Goal: Information Seeking & Learning: Learn about a topic

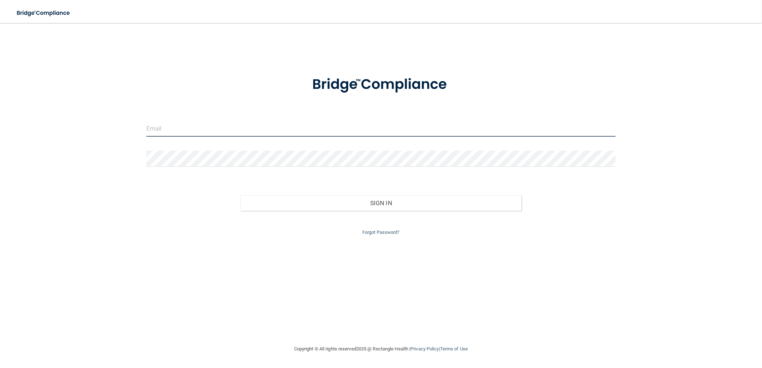
type input "michelle@3bridgespdo.com"
drag, startPoint x: 272, startPoint y: 126, endPoint x: 50, endPoint y: 134, distance: 221.7
click at [50, 134] on div "michelle@3bridgespdo.com Invalid email/password. You don't have permission to a…" at bounding box center [380, 183] width 733 height 307
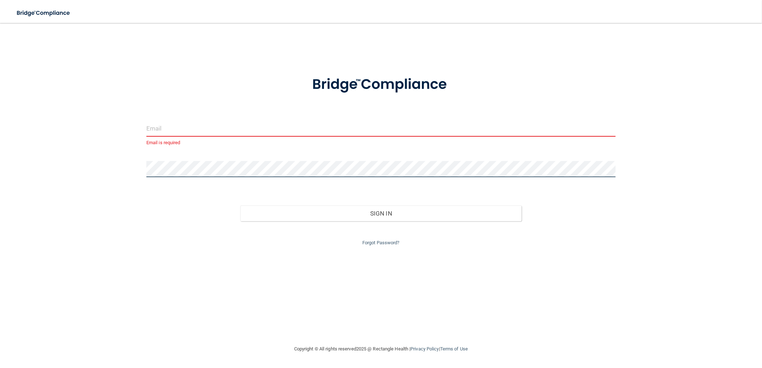
click at [51, 161] on div "Email is required Invalid email/password. You don't have permission to access t…" at bounding box center [380, 183] width 733 height 307
click at [320, 125] on input "email" at bounding box center [380, 128] width 469 height 16
click at [397, 118] on form "Email is required Password is required Invalid email/password. You don't have p…" at bounding box center [380, 161] width 469 height 191
click at [398, 121] on input "email" at bounding box center [380, 128] width 469 height 16
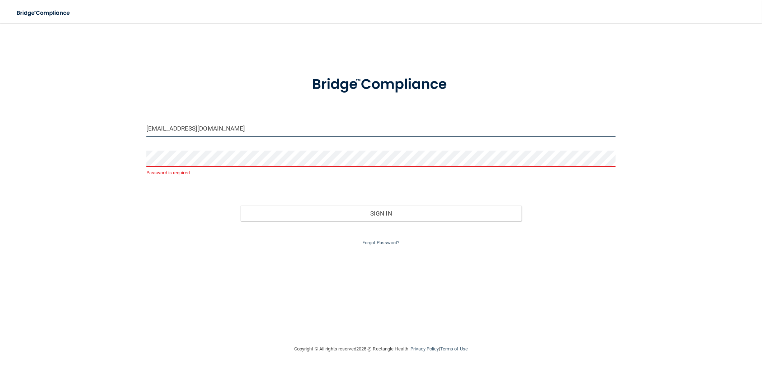
type input "[EMAIL_ADDRESS][DOMAIN_NAME]"
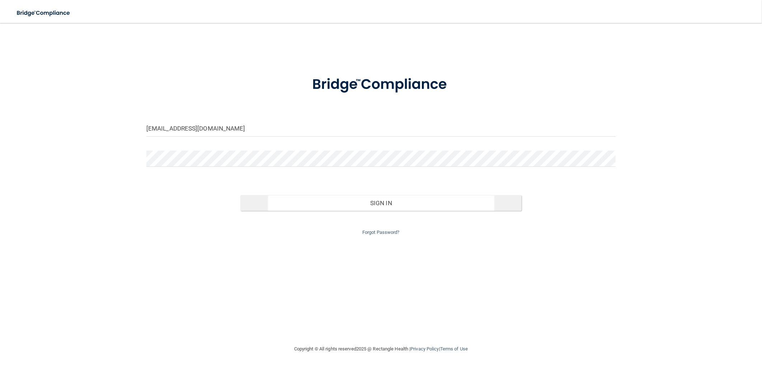
click at [508, 209] on div "Invalid email/password. You don't have permission to access that page. Sign In …" at bounding box center [381, 209] width 480 height 56
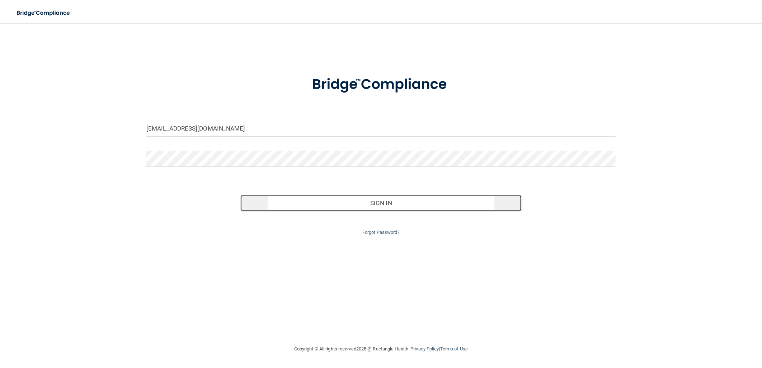
click at [504, 198] on button "Sign In" at bounding box center [380, 203] width 281 height 16
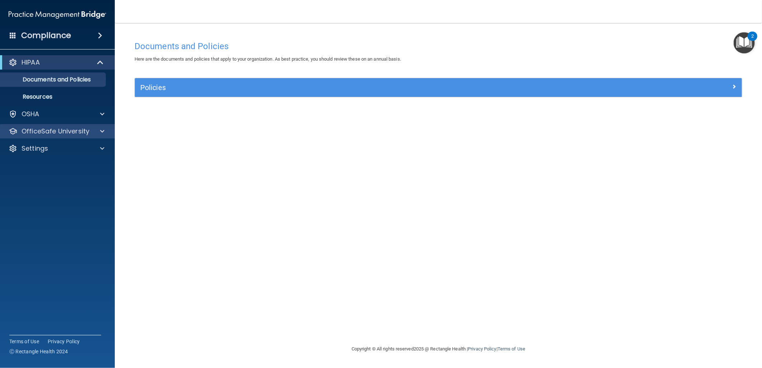
click at [96, 126] on div "OfficeSafe University" at bounding box center [57, 131] width 115 height 14
click at [101, 131] on span at bounding box center [102, 131] width 4 height 9
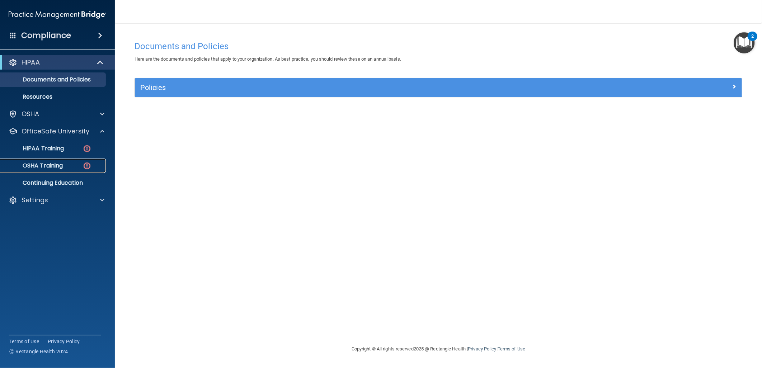
click at [81, 166] on div "OSHA Training" at bounding box center [54, 165] width 98 height 7
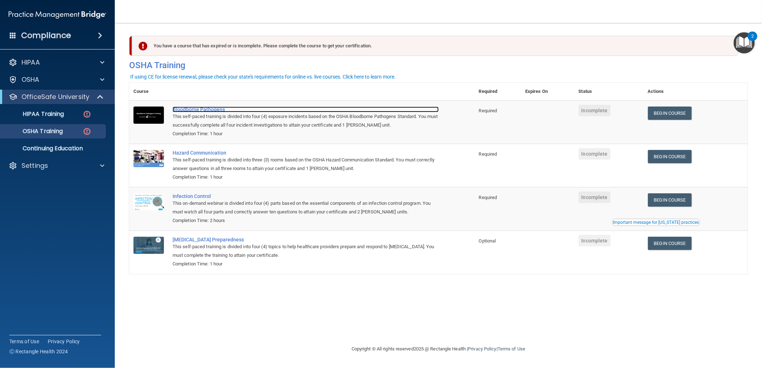
click at [200, 106] on td "Bloodborne Pathogens This self-paced training is divided into four (4) exposure…" at bounding box center [321, 121] width 306 height 43
click at [200, 112] on div "Bloodborne Pathogens" at bounding box center [305, 110] width 266 height 6
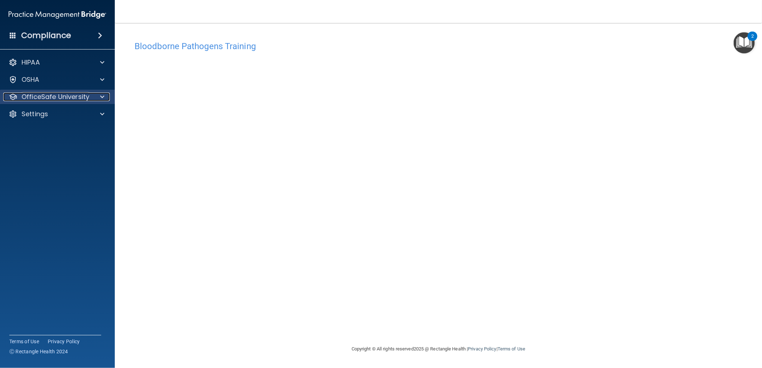
click at [101, 97] on span at bounding box center [102, 97] width 4 height 9
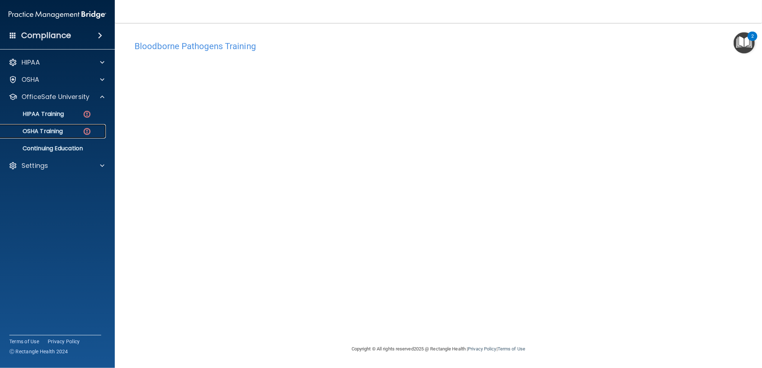
click at [84, 129] on img at bounding box center [86, 131] width 9 height 9
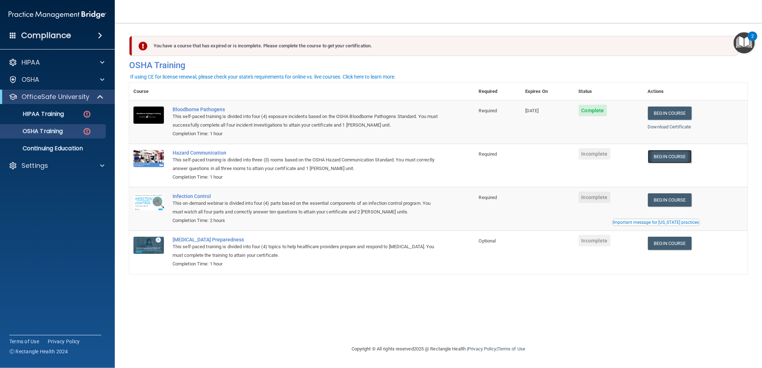
click at [683, 153] on link "Begin Course" at bounding box center [670, 156] width 44 height 13
click at [682, 153] on link "Begin Course" at bounding box center [670, 156] width 44 height 13
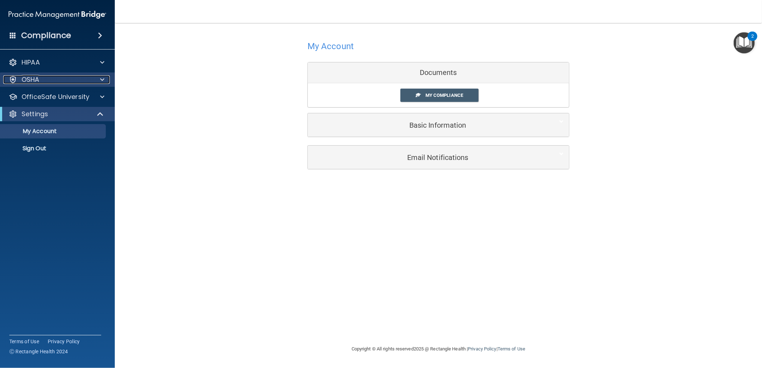
click at [104, 81] on div at bounding box center [101, 79] width 18 height 9
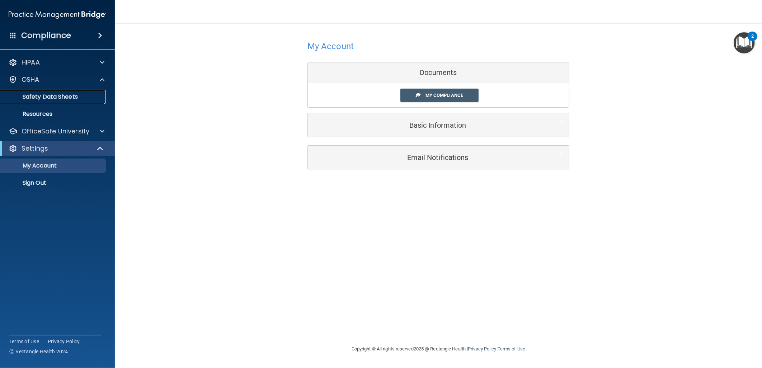
click at [60, 98] on p "Safety Data Sheets" at bounding box center [54, 96] width 98 height 7
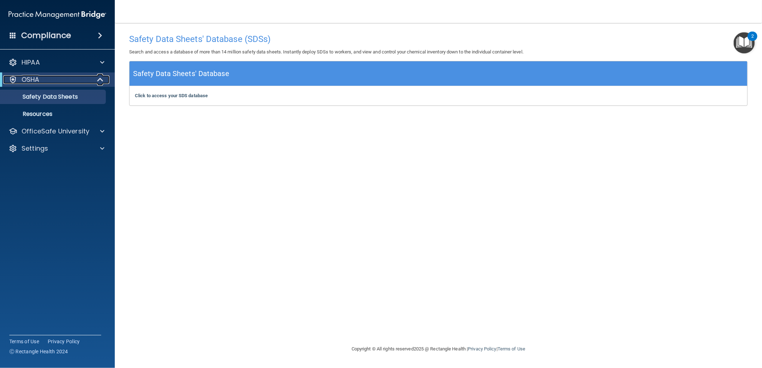
click at [95, 77] on div at bounding box center [101, 79] width 18 height 9
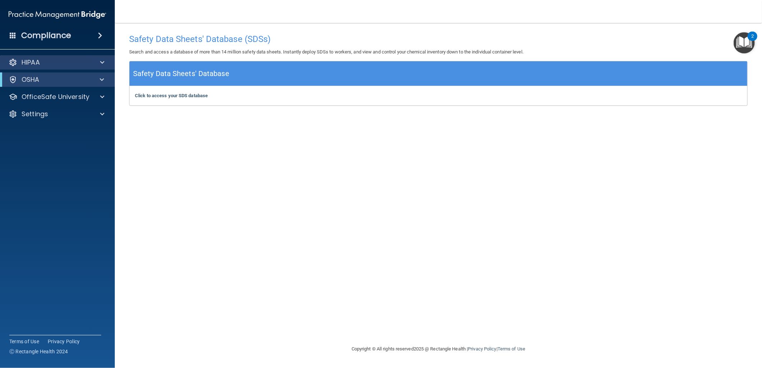
click at [103, 57] on div "HIPAA" at bounding box center [57, 62] width 115 height 14
click at [98, 58] on div at bounding box center [101, 62] width 18 height 9
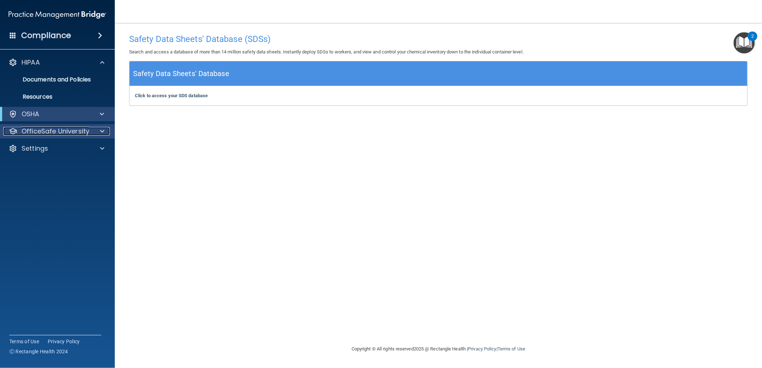
click at [99, 128] on div at bounding box center [101, 131] width 18 height 9
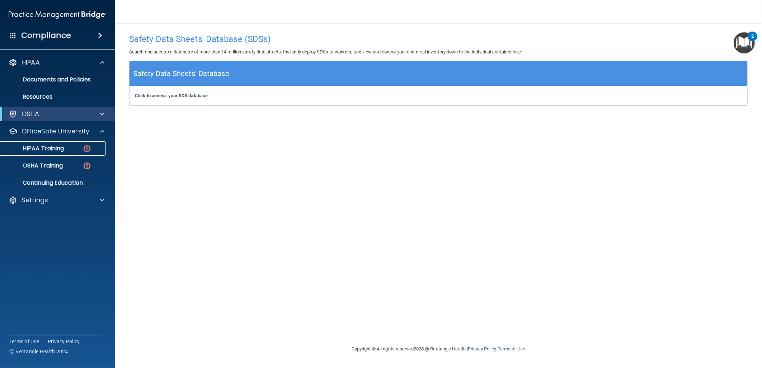
click at [88, 149] on img at bounding box center [86, 148] width 9 height 9
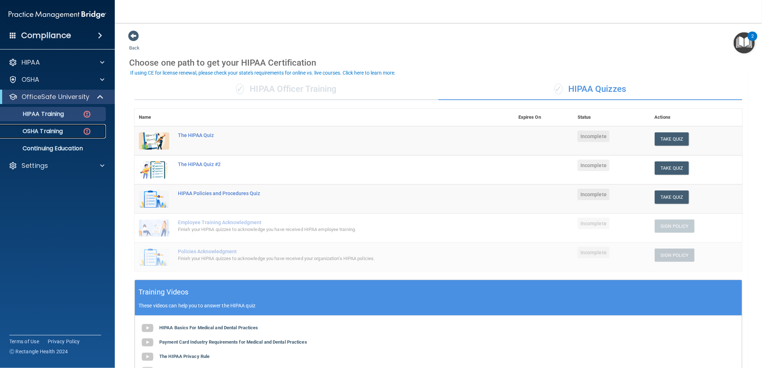
click at [74, 134] on div "OSHA Training" at bounding box center [54, 131] width 98 height 7
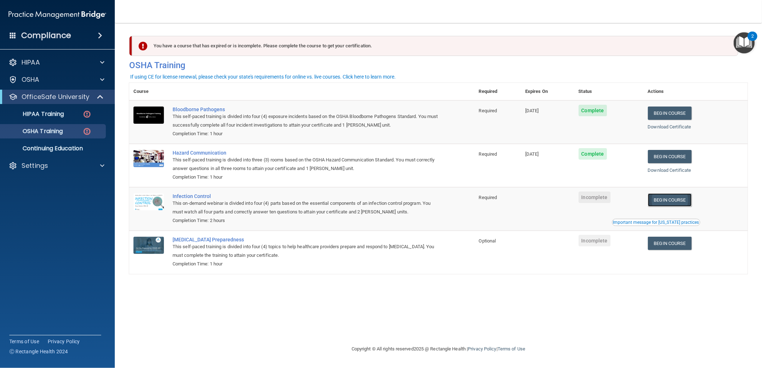
click at [690, 203] on link "Begin Course" at bounding box center [670, 199] width 44 height 13
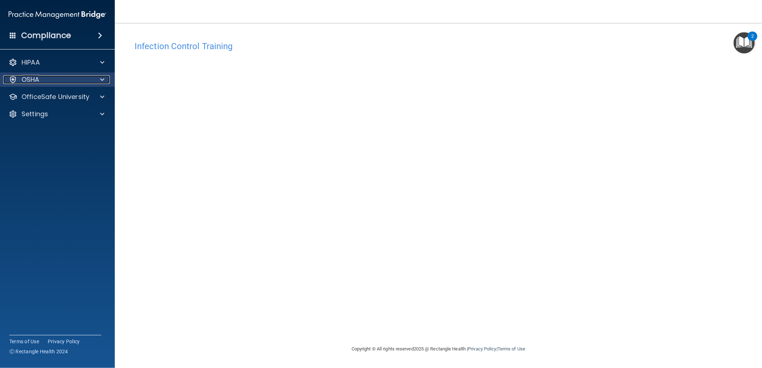
click at [45, 80] on div "OSHA" at bounding box center [47, 79] width 89 height 9
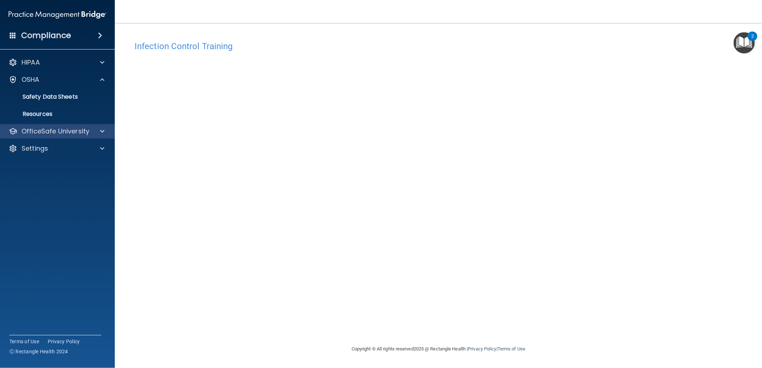
click at [42, 124] on div "OfficeSafe University" at bounding box center [57, 131] width 115 height 14
click at [63, 135] on p "OfficeSafe University" at bounding box center [56, 131] width 68 height 9
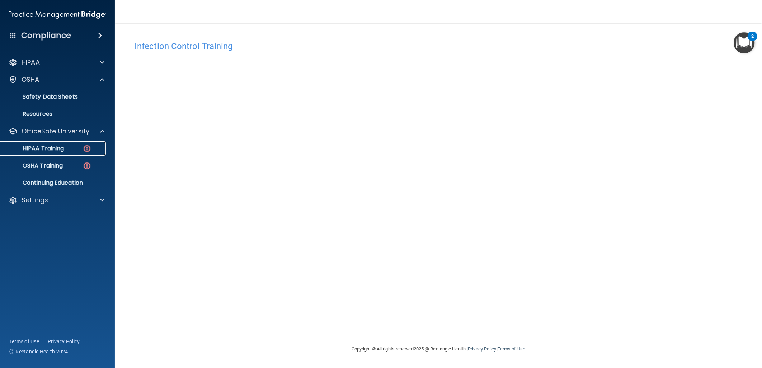
click at [65, 146] on div "HIPAA Training" at bounding box center [54, 148] width 98 height 7
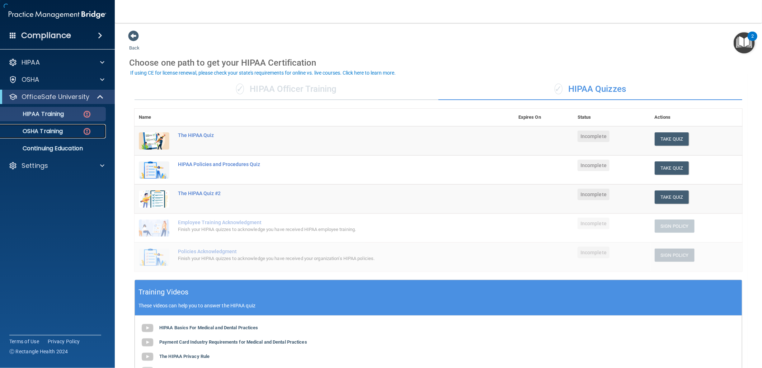
click at [56, 130] on p "OSHA Training" at bounding box center [34, 131] width 58 height 7
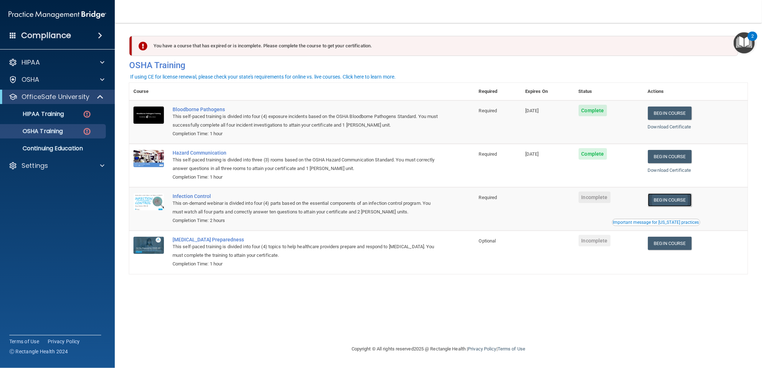
click at [675, 200] on link "Begin Course" at bounding box center [670, 199] width 44 height 13
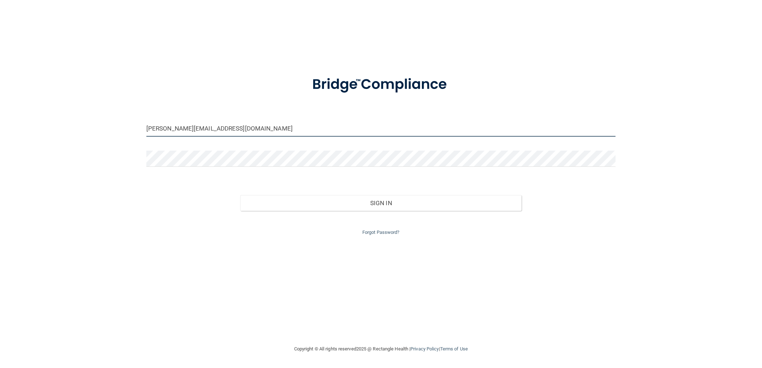
drag, startPoint x: 256, startPoint y: 131, endPoint x: 216, endPoint y: 142, distance: 41.0
click at [216, 142] on form "michelle@3bridgespdo.com Invalid email/password. You don't have permission to a…" at bounding box center [380, 151] width 469 height 171
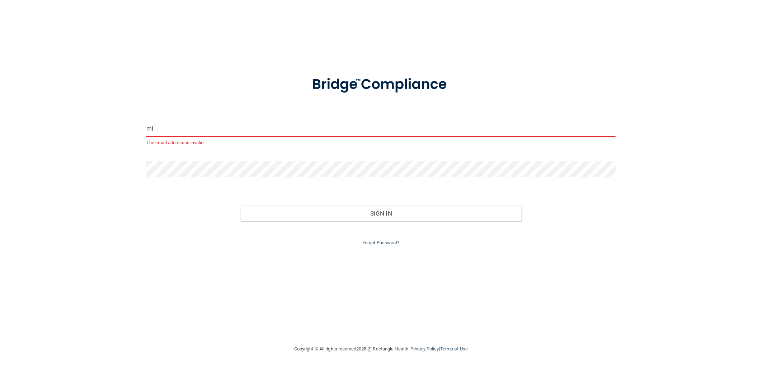
type input "m"
type input "[EMAIL_ADDRESS][DOMAIN_NAME]"
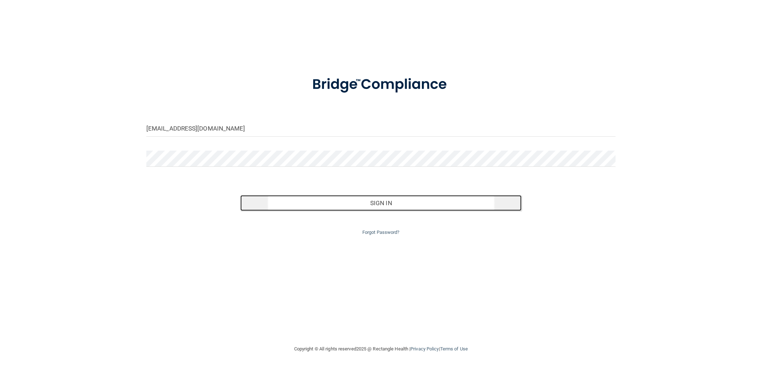
click at [321, 195] on button "Sign In" at bounding box center [380, 203] width 281 height 16
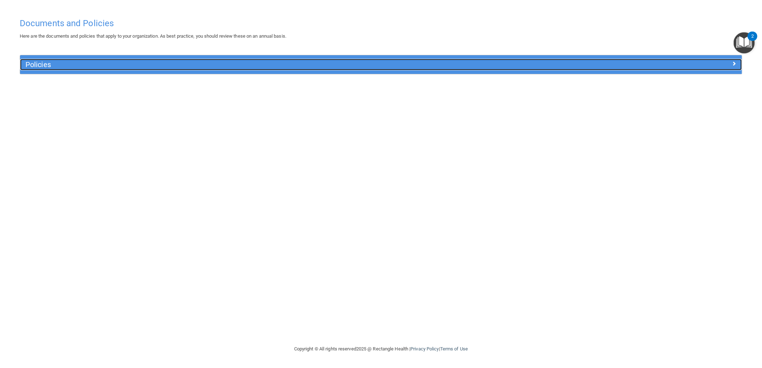
click at [490, 63] on h5 "Policies" at bounding box center [290, 65] width 530 height 8
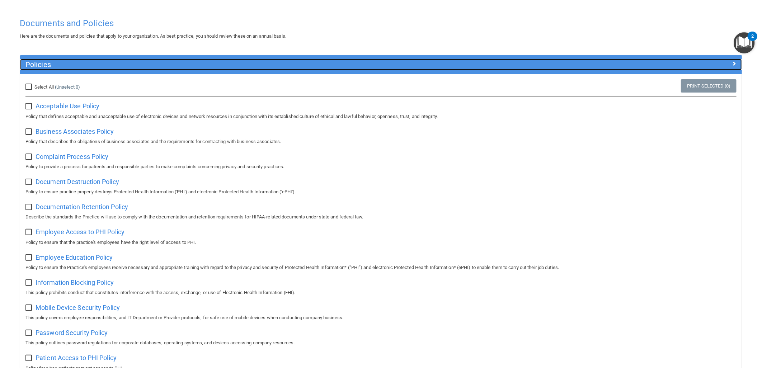
click at [490, 62] on h5 "Policies" at bounding box center [290, 65] width 530 height 8
